Goal: Download file/media

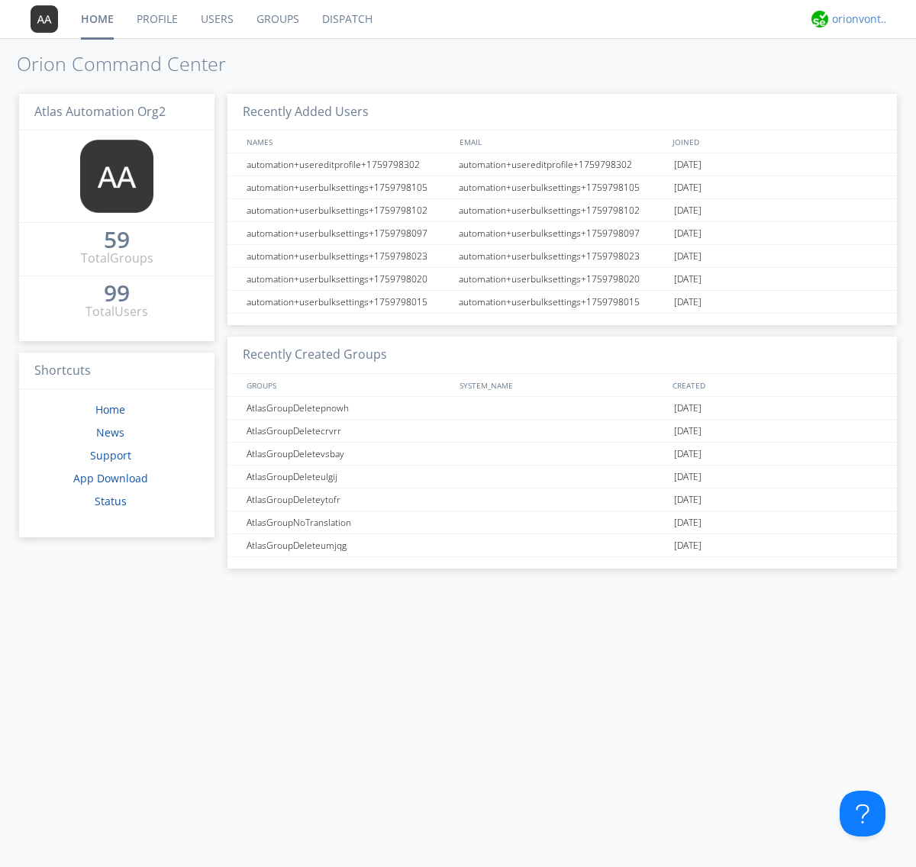
click at [857, 19] on div "orionvontas+atlas+automation+org2" at bounding box center [860, 18] width 57 height 15
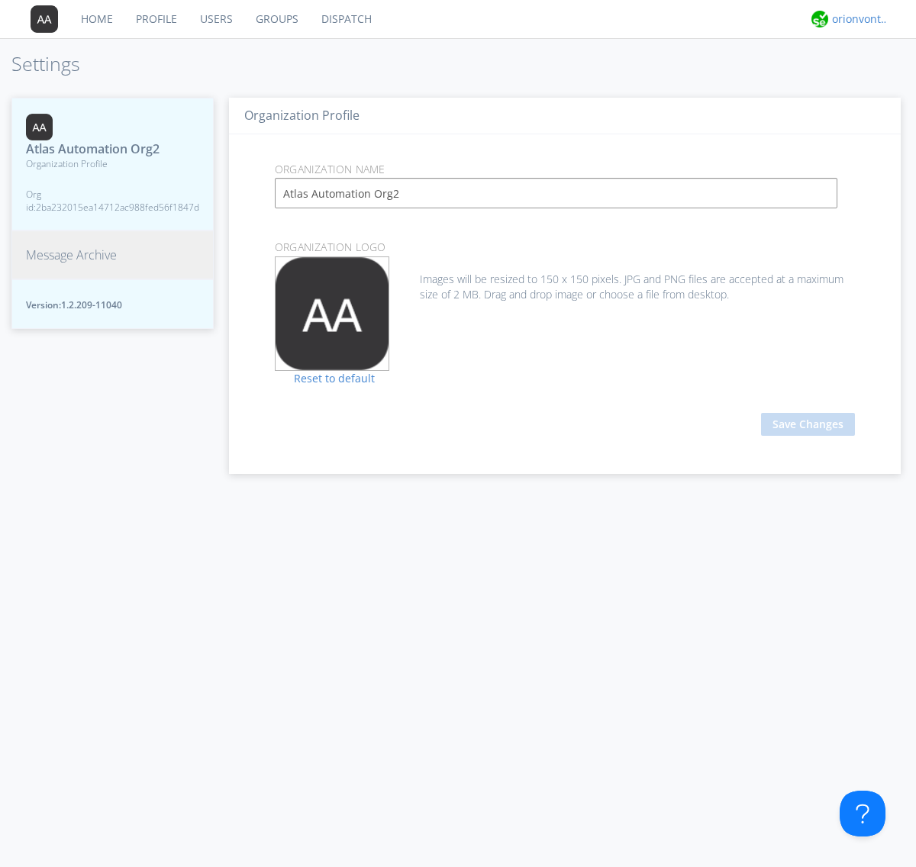
click at [71, 255] on span "Message Archive" at bounding box center [71, 256] width 91 height 18
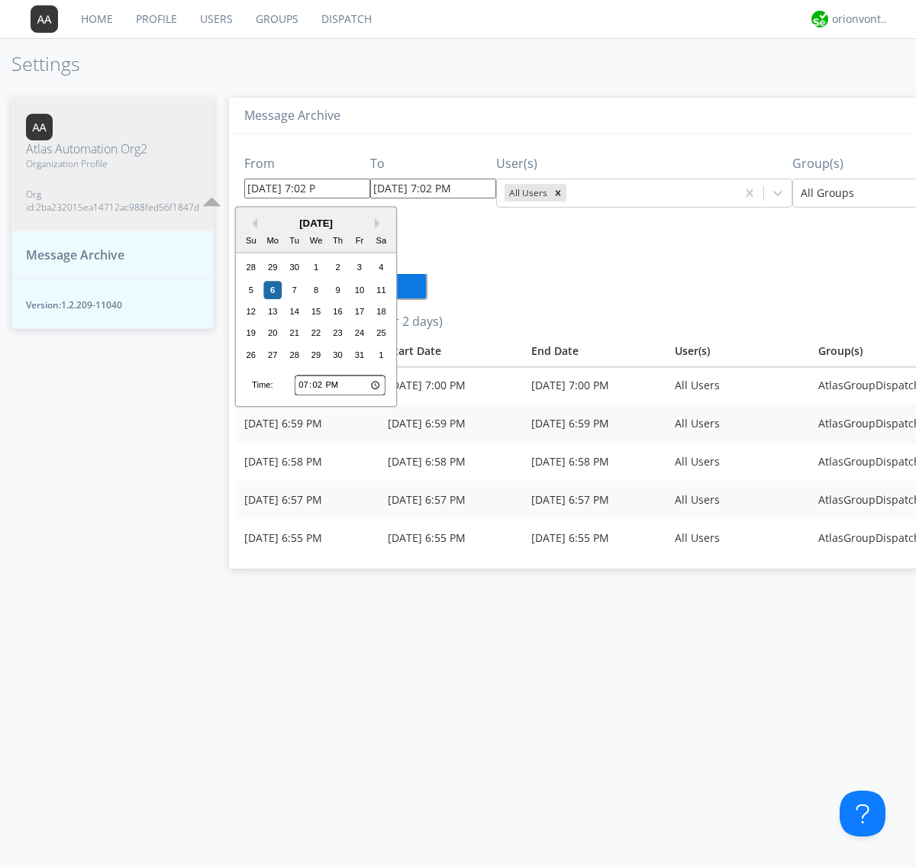
type input "[DATE] 7:02 PM"
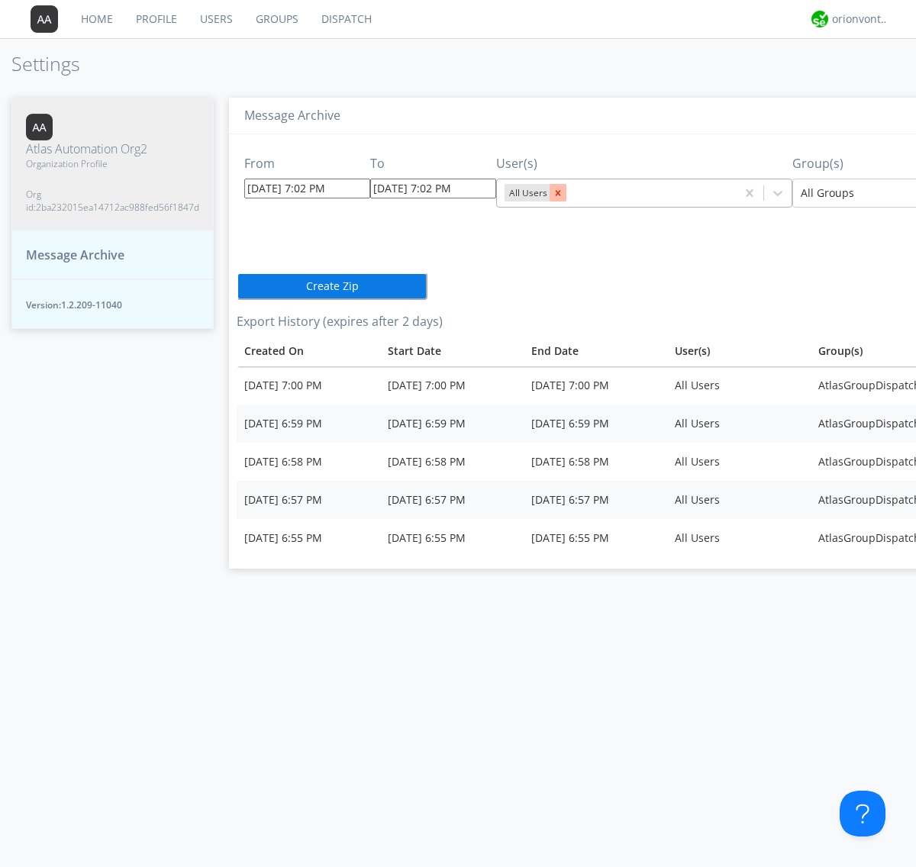
click at [556, 192] on icon "Remove All Users" at bounding box center [558, 192] width 5 height 5
click at [505, 192] on input "text" at bounding box center [506, 193] width 3 height 15
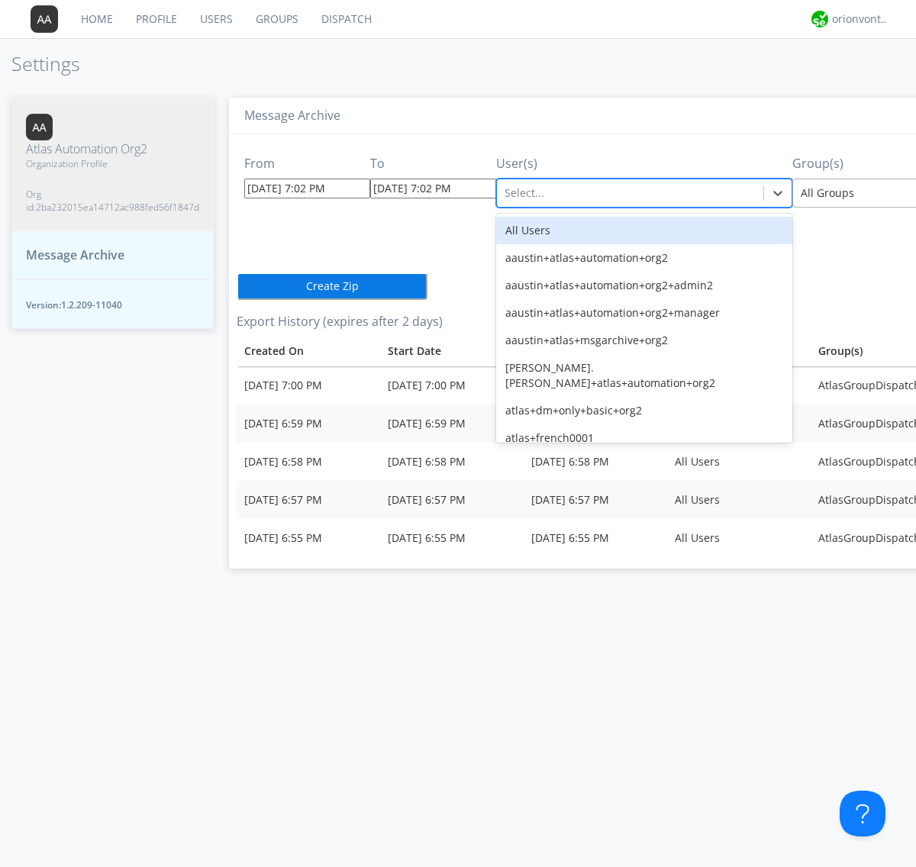
click at [847, 192] on div at bounding box center [913, 193] width 224 height 18
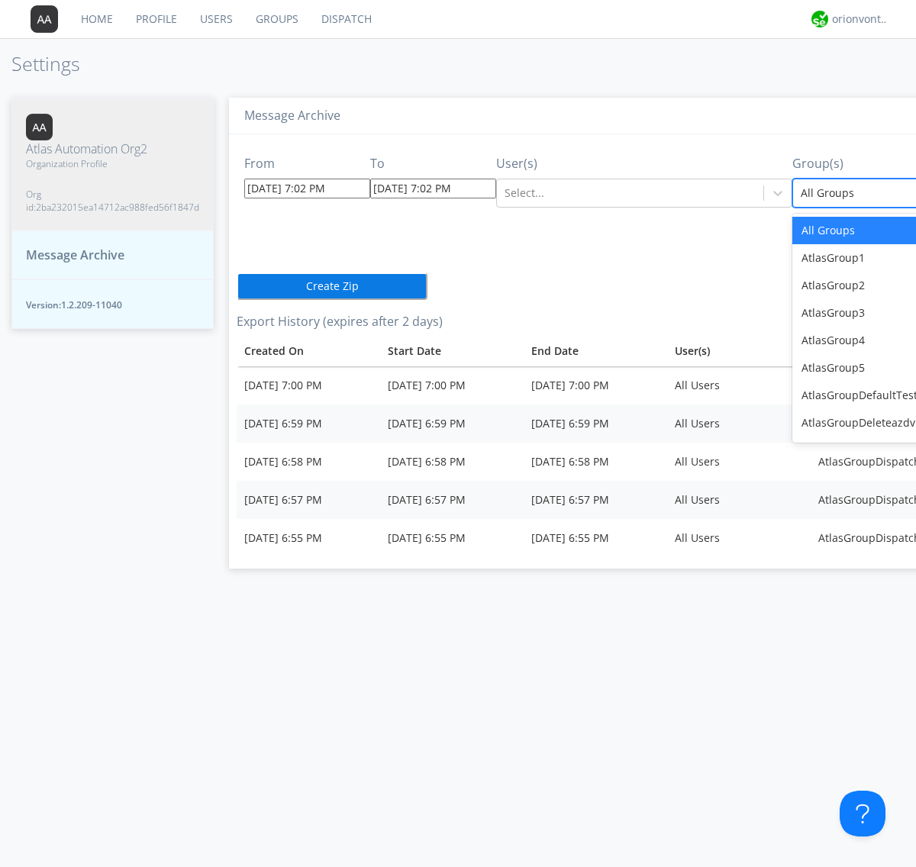
click at [237, 286] on button "Create Zip" at bounding box center [332, 286] width 191 height 27
